Goal: Check status: Check status

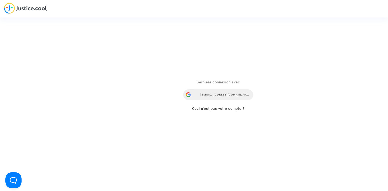
click at [227, 91] on div "[EMAIL_ADDRESS][DOMAIN_NAME]" at bounding box center [218, 95] width 70 height 11
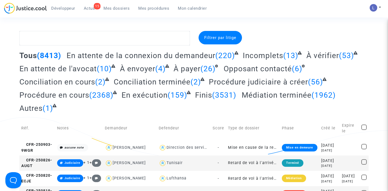
click at [91, 8] on span "Actus" at bounding box center [89, 8] width 11 height 5
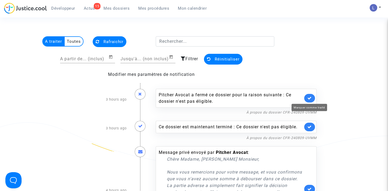
click at [309, 97] on icon at bounding box center [310, 98] width 4 height 4
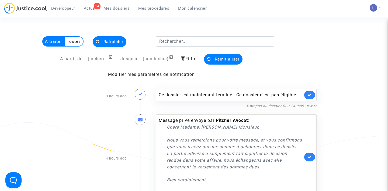
click at [309, 97] on link at bounding box center [310, 95] width 11 height 9
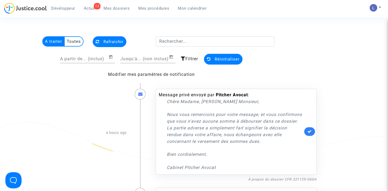
click at [307, 135] on link at bounding box center [310, 132] width 11 height 9
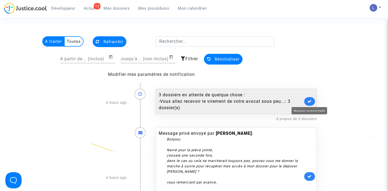
click at [310, 101] on icon at bounding box center [310, 102] width 4 height 4
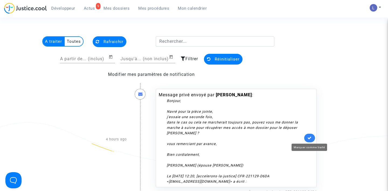
click at [310, 138] on icon at bounding box center [310, 138] width 4 height 4
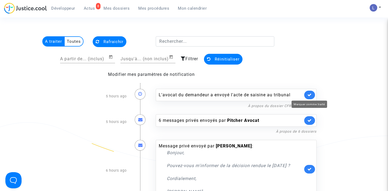
click at [310, 95] on icon at bounding box center [310, 95] width 4 height 4
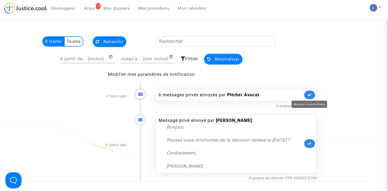
click at [310, 95] on icon at bounding box center [310, 95] width 4 height 4
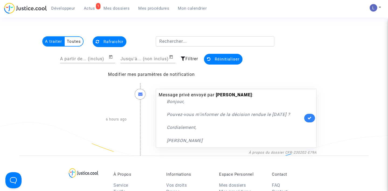
click at [310, 116] on div "Message privé envoyé par [PERSON_NAME] : [PERSON_NAME], Pouvez-vous m'informer …" at bounding box center [236, 118] width 161 height 59
click at [310, 119] on icon at bounding box center [310, 118] width 4 height 4
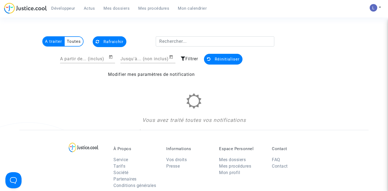
click at [124, 10] on span "Mes dossiers" at bounding box center [117, 8] width 26 height 5
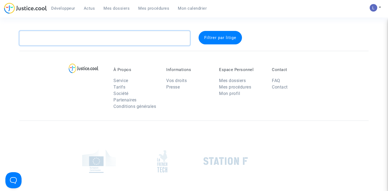
click at [83, 37] on textarea at bounding box center [104, 38] width 171 height 15
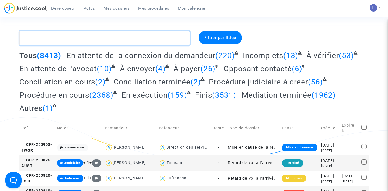
paste textarea "CFR-250430-DCYE"
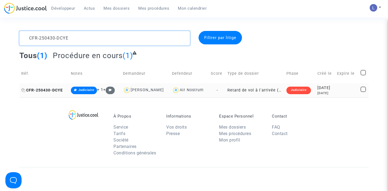
type textarea "CFR-250430-DCYE"
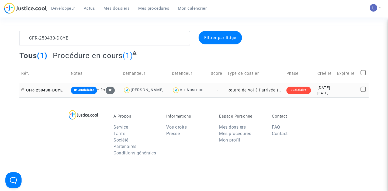
click at [43, 88] on span "CFR-250430-DCYE" at bounding box center [42, 90] width 42 height 5
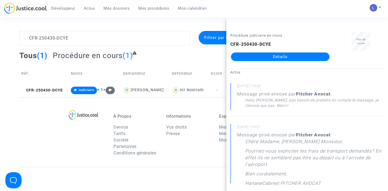
click at [259, 58] on link "Détails" at bounding box center [280, 57] width 99 height 9
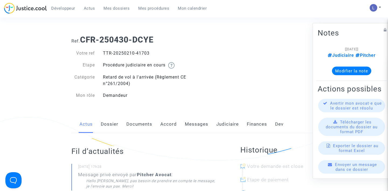
click at [106, 127] on link "Dossier" at bounding box center [110, 125] width 18 height 18
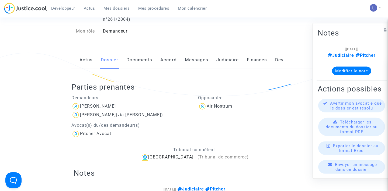
scroll to position [67, 0]
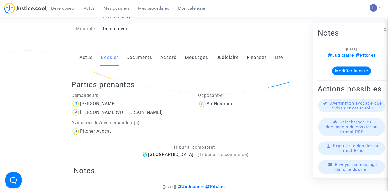
click at [225, 61] on link "Judiciaire" at bounding box center [228, 58] width 22 height 18
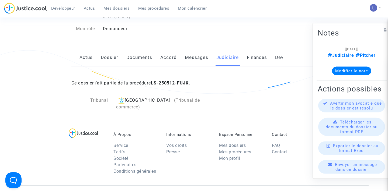
click at [87, 56] on link "Actus" at bounding box center [86, 58] width 13 height 18
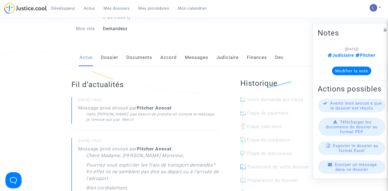
click at [106, 59] on link "Dossier" at bounding box center [110, 58] width 18 height 18
